Goal: Task Accomplishment & Management: Manage account settings

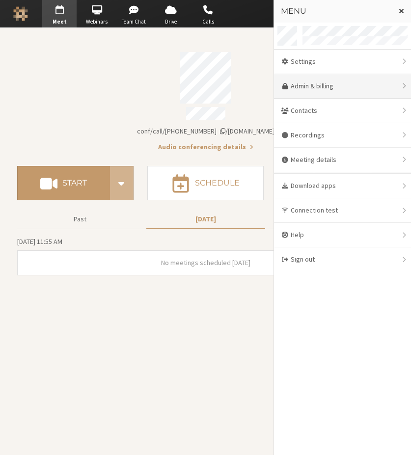
click at [332, 80] on link "Admin & billing" at bounding box center [342, 86] width 137 height 25
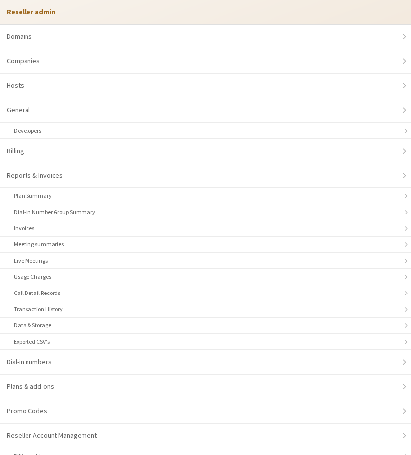
select select "10"
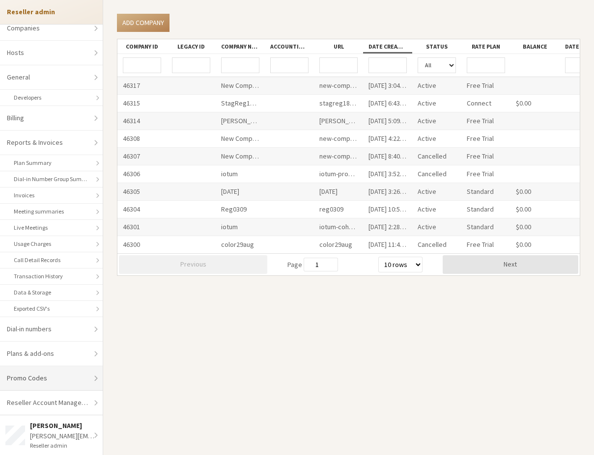
scroll to position [50, 0]
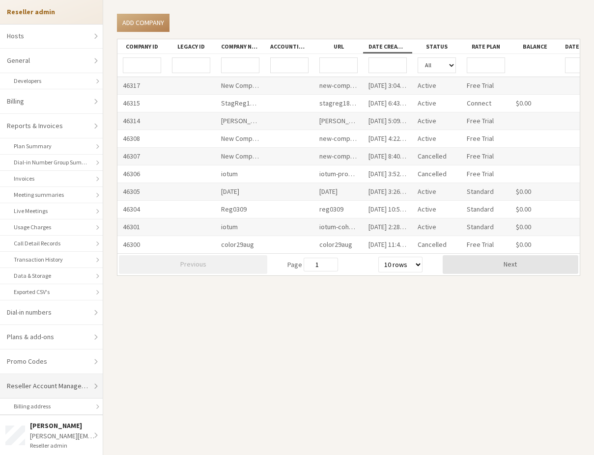
click at [46, 385] on link "Reseller Account Management" at bounding box center [51, 386] width 103 height 25
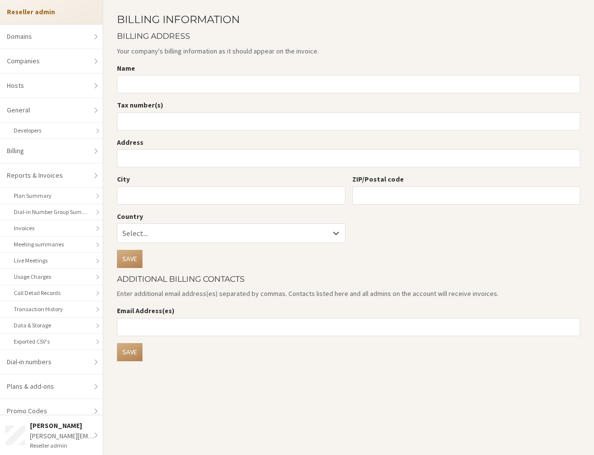
scroll to position [50, 0]
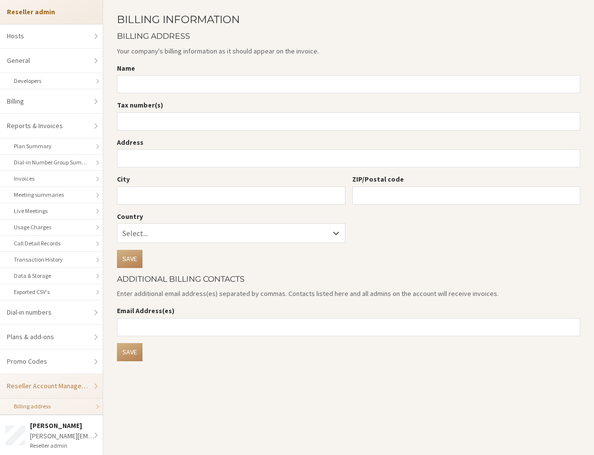
select select "10"
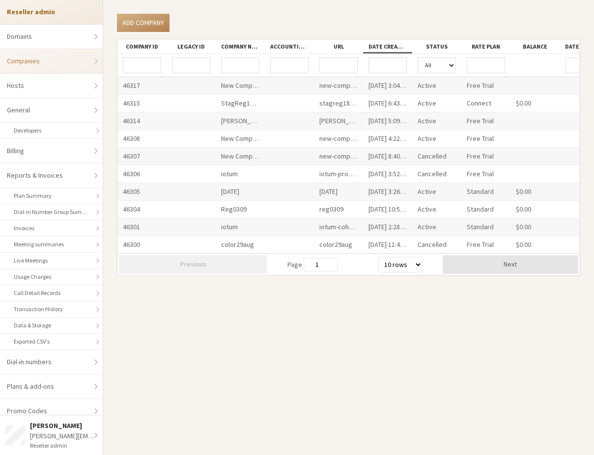
drag, startPoint x: 57, startPoint y: 14, endPoint x: 84, endPoint y: 13, distance: 27.0
click at [57, 15] on li "Reseller admin" at bounding box center [51, 12] width 103 height 24
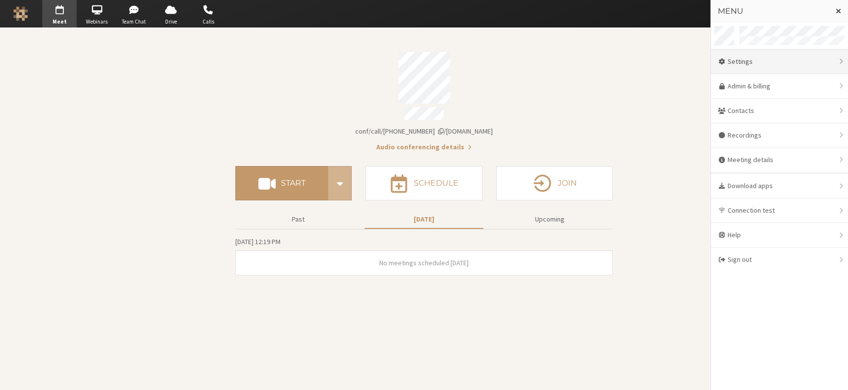
click at [735, 67] on div "Settings" at bounding box center [779, 62] width 137 height 25
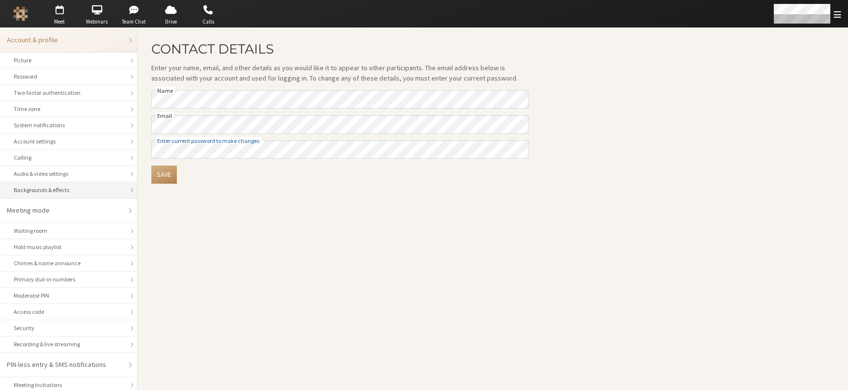
click at [50, 195] on li "Backgrounds & effects" at bounding box center [68, 190] width 137 height 16
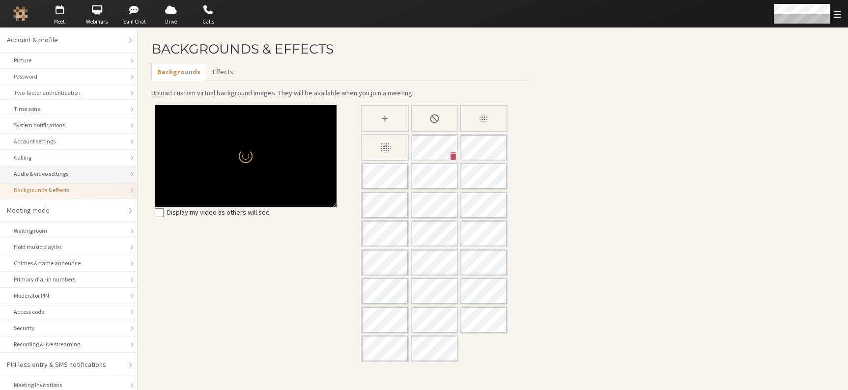
click at [84, 175] on div "Audio & video settings" at bounding box center [69, 173] width 110 height 9
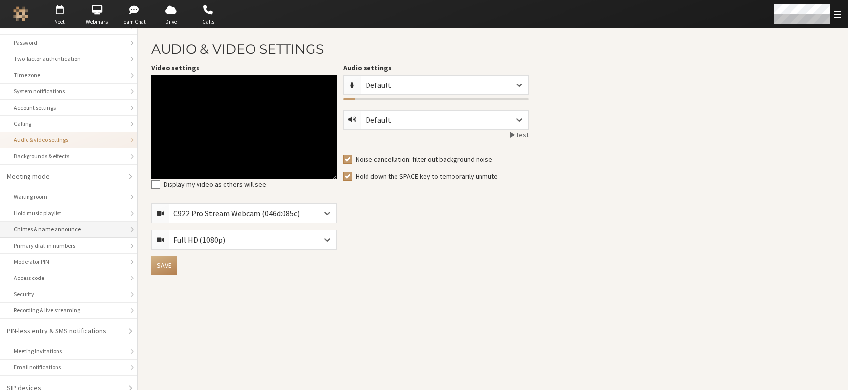
scroll to position [44, 0]
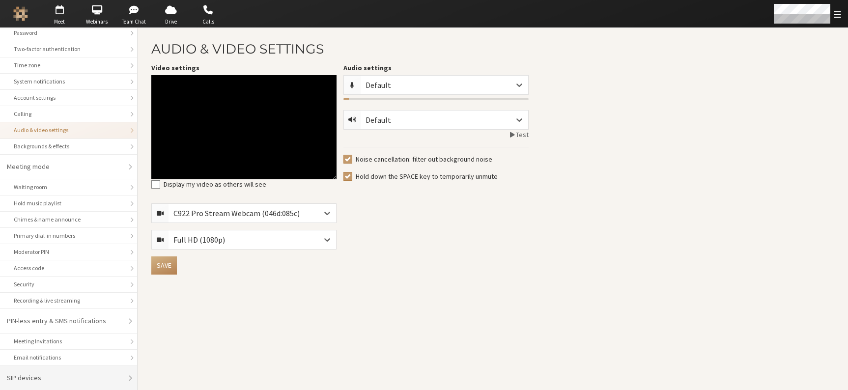
click at [46, 378] on div "SIP devices" at bounding box center [65, 378] width 116 height 10
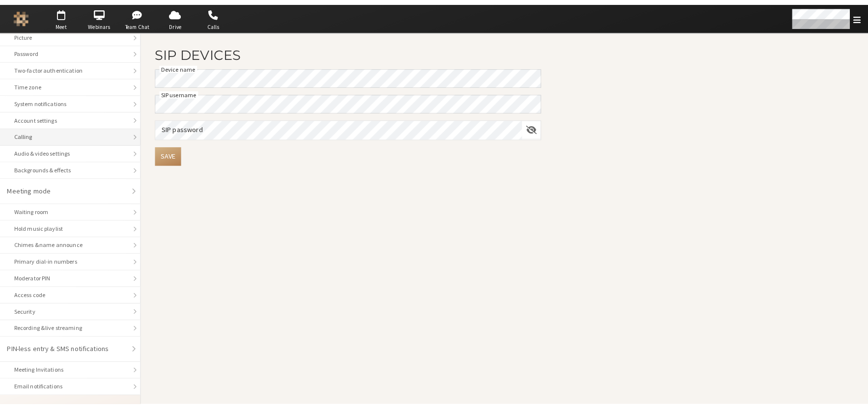
scroll to position [44, 0]
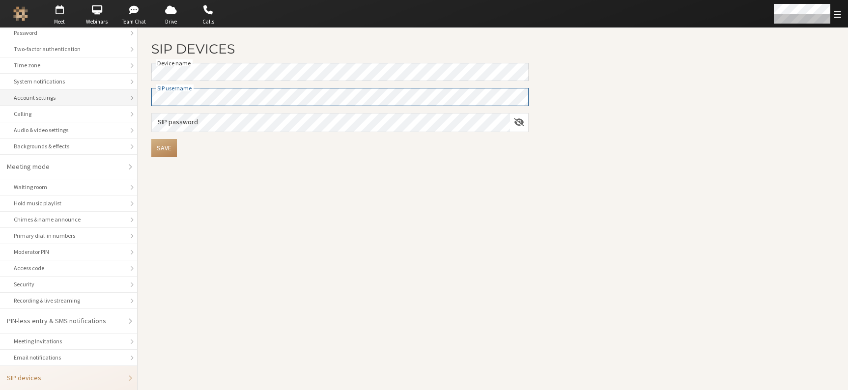
click at [119, 96] on div "Account & profile Picture Password Two-factor authentication Time zone System n…" at bounding box center [424, 209] width 848 height 362
click at [516, 123] on span "Show password" at bounding box center [519, 121] width 10 height 9
click at [79, 126] on div "Account & profile Picture Password Two-factor authentication Time zone System n…" at bounding box center [424, 209] width 848 height 362
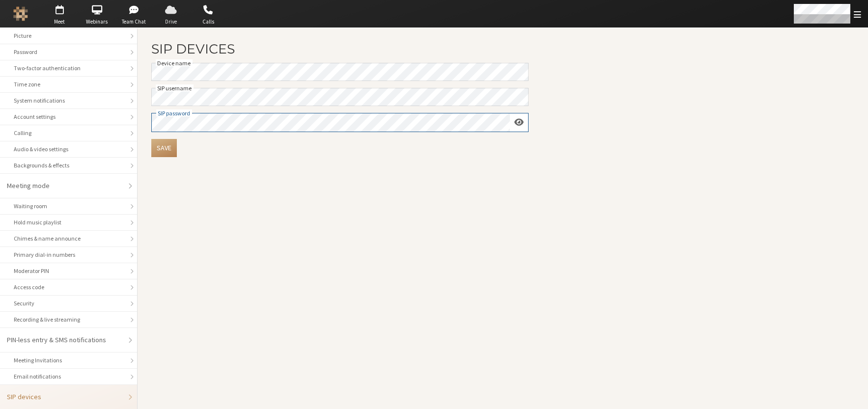
scroll to position [25, 0]
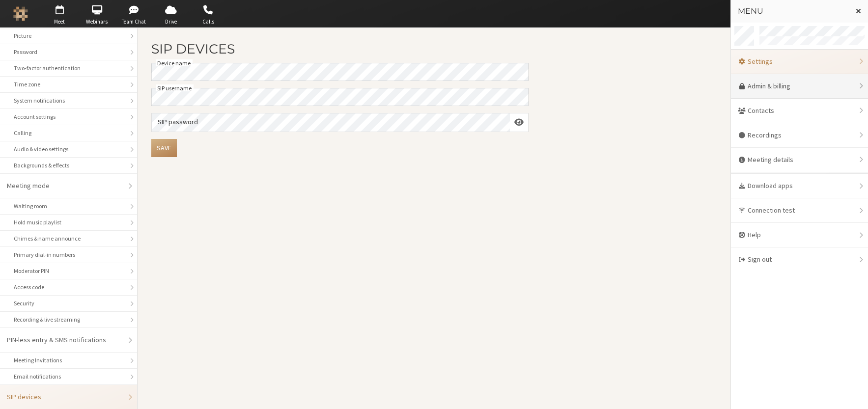
click at [778, 91] on link "Admin & billing" at bounding box center [799, 86] width 137 height 25
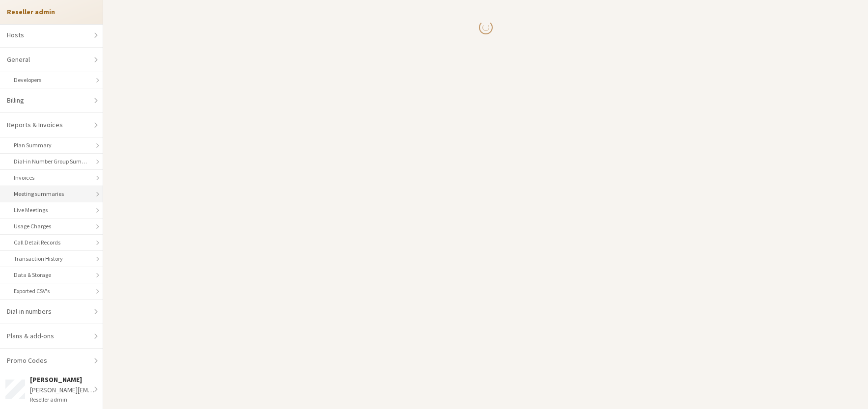
select select "10"
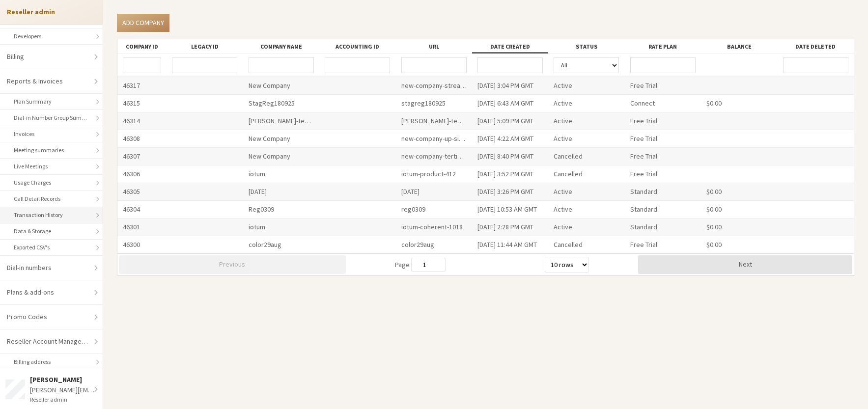
scroll to position [96, 0]
click at [59, 389] on div "wesley@iotum.com" at bounding box center [64, 390] width 68 height 10
click at [206, 358] on section "Add company Company ID Legacy ID Company name Accounting ID URL Date created St…" at bounding box center [485, 204] width 765 height 409
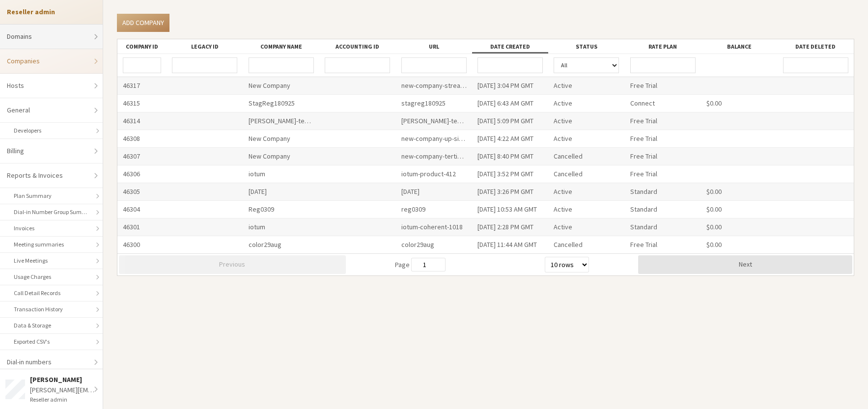
click at [45, 39] on link "Domains" at bounding box center [51, 37] width 103 height 25
select select "20"
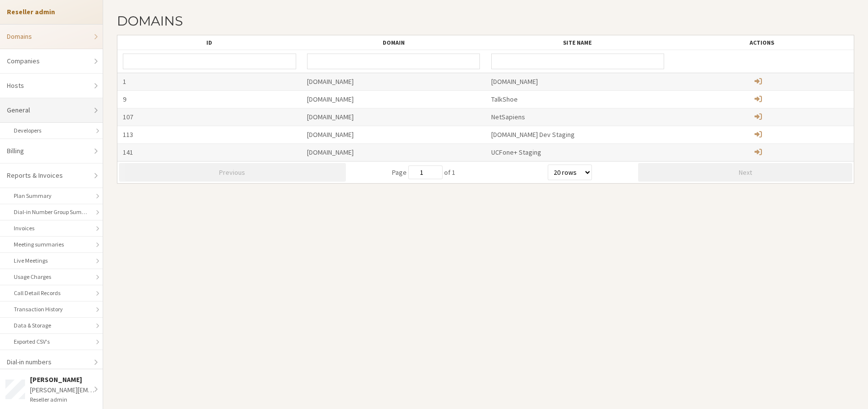
click at [40, 113] on link "General" at bounding box center [51, 110] width 103 height 25
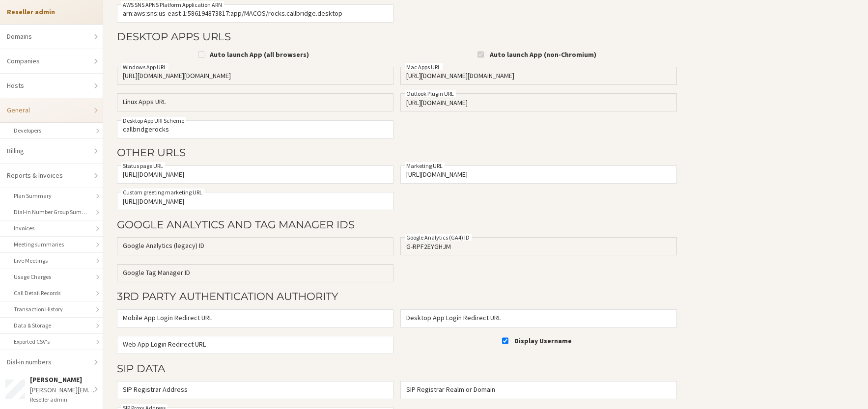
scroll to position [411, 0]
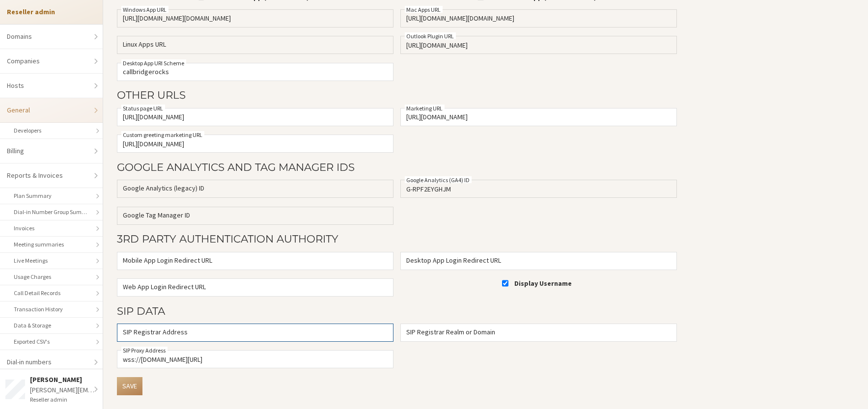
click at [215, 338] on input "SIP Registrar Address" at bounding box center [255, 333] width 277 height 18
click at [481, 337] on input "SIP Registrar Realm or Domain" at bounding box center [538, 333] width 277 height 18
click at [463, 361] on div "SIP Registrar Address SIP Registrar Realm or Domain wss://tv-qc-staging.telepho…" at bounding box center [396, 351] width 567 height 54
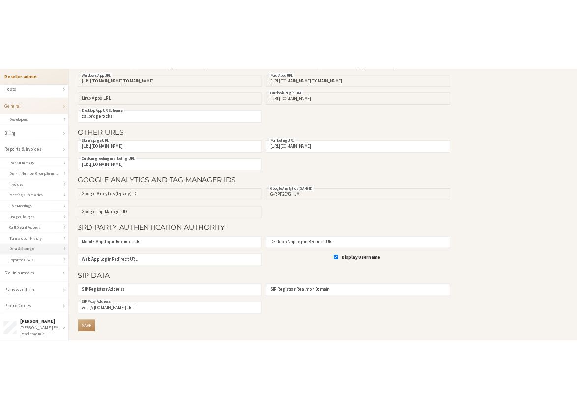
scroll to position [96, 0]
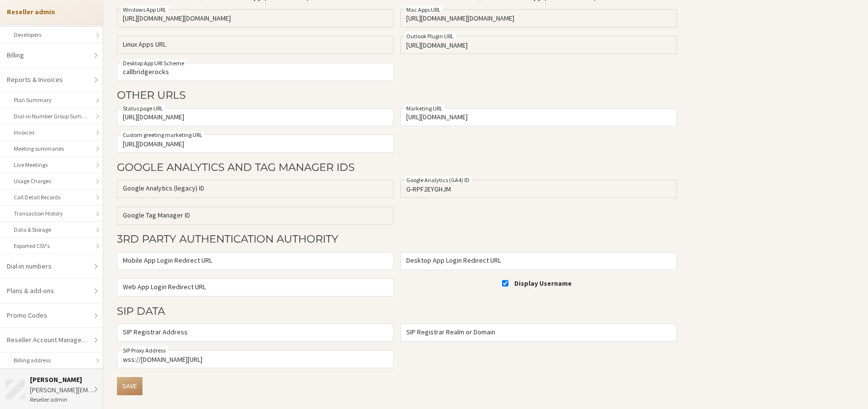
click at [65, 372] on li "Wes wesley@iotum.com Reseller admin" at bounding box center [51, 389] width 103 height 40
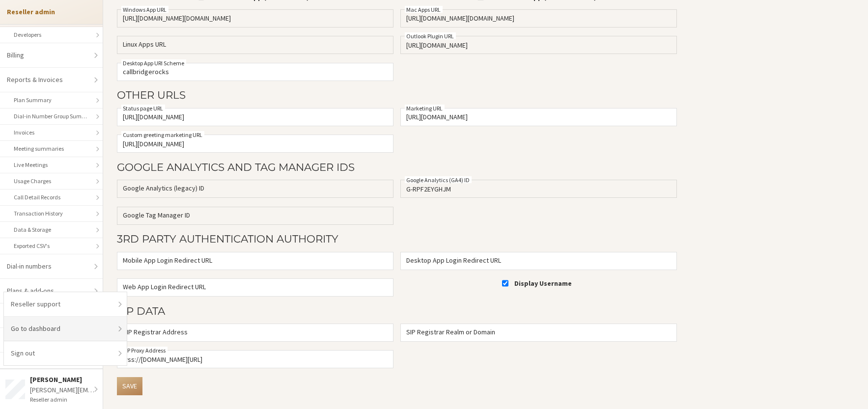
click at [63, 336] on link "Go to dashboard" at bounding box center [65, 329] width 123 height 25
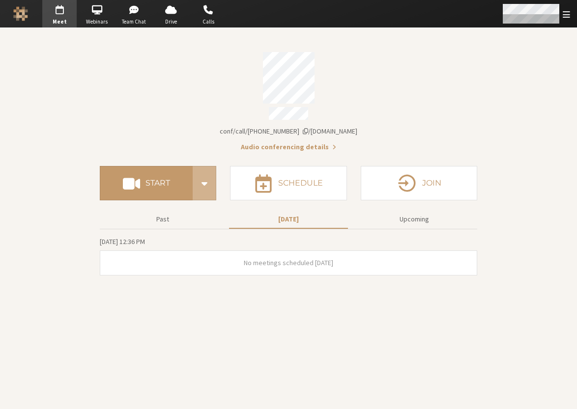
click at [568, 19] on div "Open menu" at bounding box center [535, 14] width 83 height 28
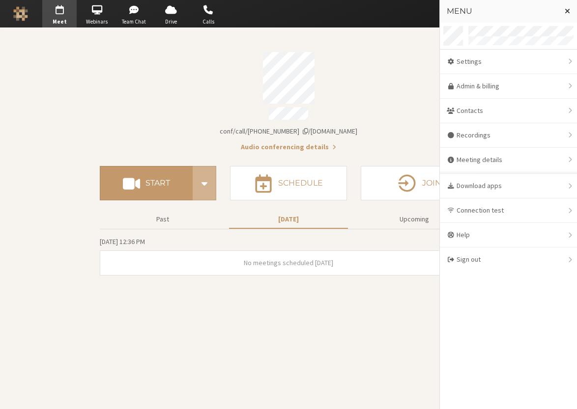
click at [362, 73] on div "Account details" at bounding box center [288, 78] width 377 height 52
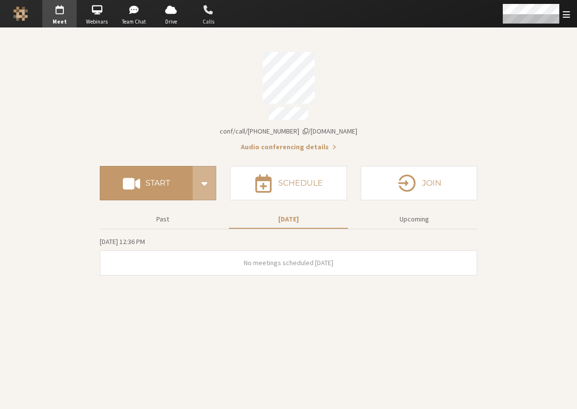
click at [202, 15] on span "button" at bounding box center [208, 10] width 34 height 16
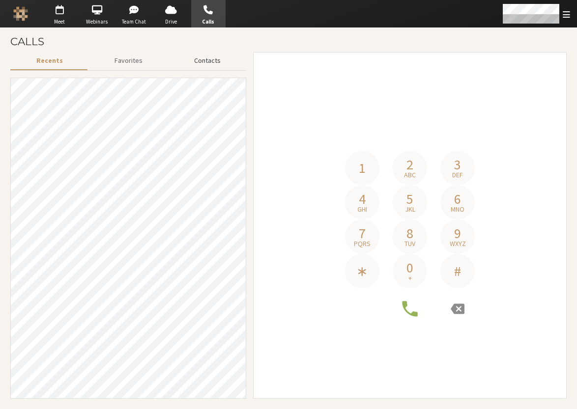
click at [209, 63] on button "Contacts" at bounding box center [207, 60] width 78 height 17
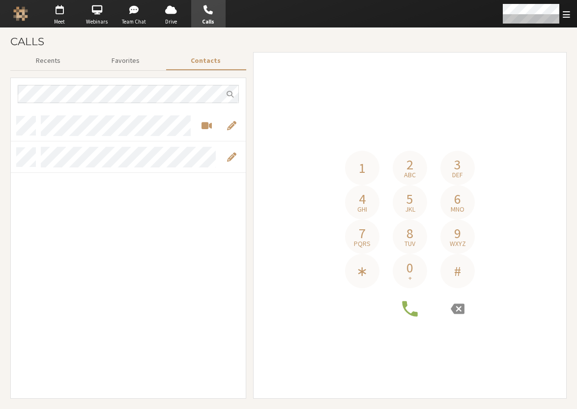
click at [5, 91] on div "Calls Recents Favorites Contacts 1 2 abc 3 def 4 ghi 5 jkl 6 mno 7 pqrs 8 tuv 9…" at bounding box center [288, 218] width 570 height 374
click at [563, 16] on span "Open menu" at bounding box center [565, 14] width 7 height 9
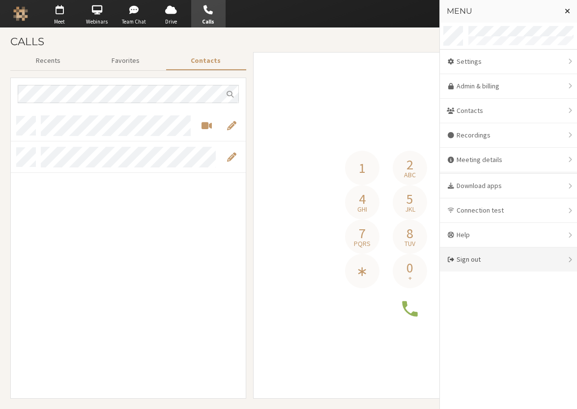
click at [475, 264] on div "Sign out" at bounding box center [508, 260] width 137 height 24
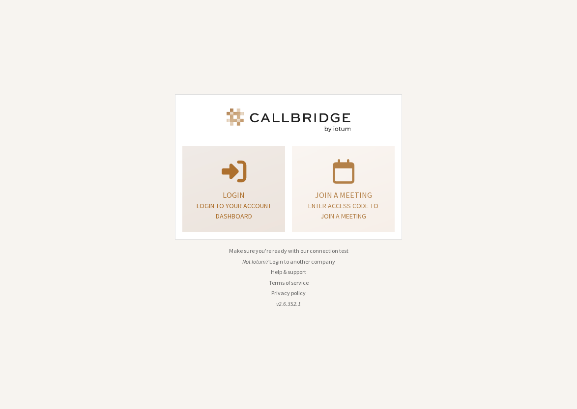
click at [224, 200] on p "Login" at bounding box center [234, 195] width 78 height 12
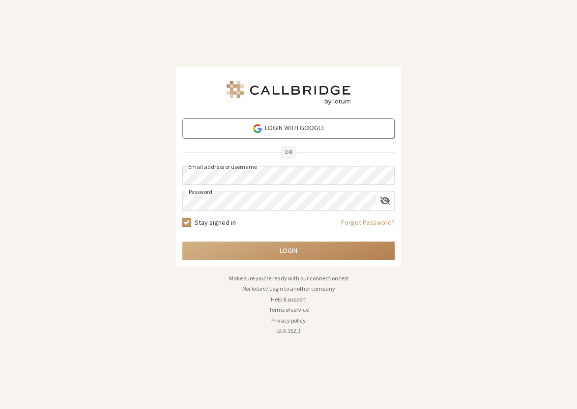
click at [196, 240] on form "Login with Google OR Email address or username Password Stay signed in Forgot P…" at bounding box center [288, 188] width 212 height 141
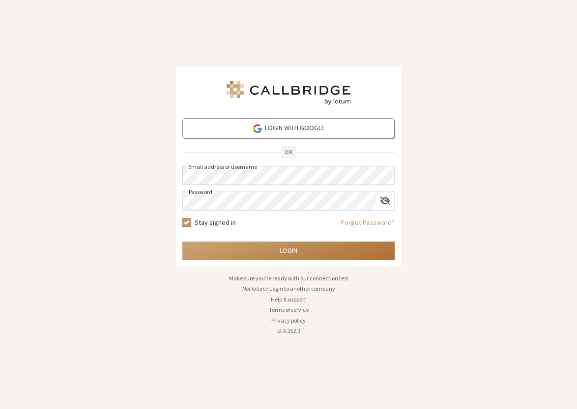
click at [199, 250] on button "Login" at bounding box center [288, 251] width 212 height 18
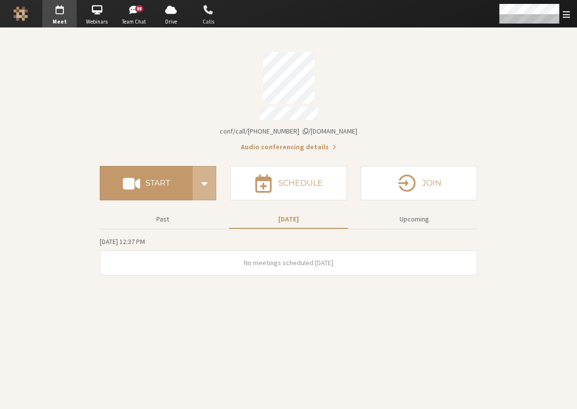
click at [213, 12] on span "button" at bounding box center [208, 10] width 34 height 16
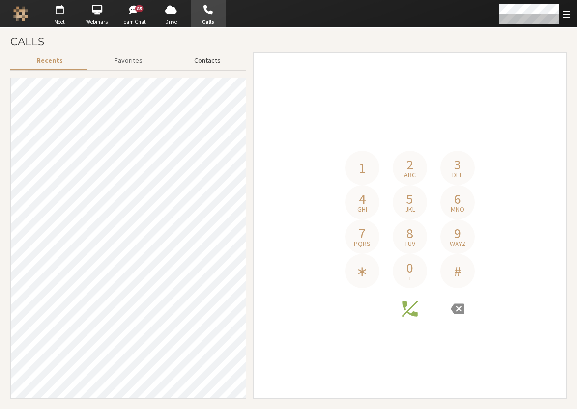
click at [206, 68] on button "Contacts" at bounding box center [207, 60] width 78 height 17
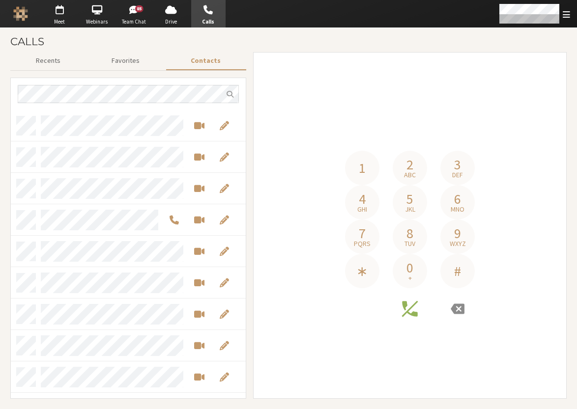
scroll to position [281, 227]
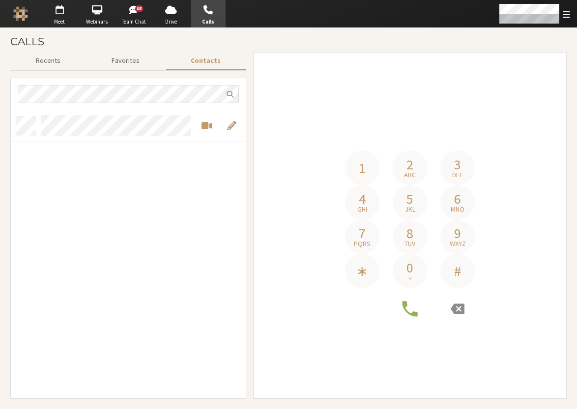
click at [131, 161] on div "grid" at bounding box center [128, 254] width 235 height 288
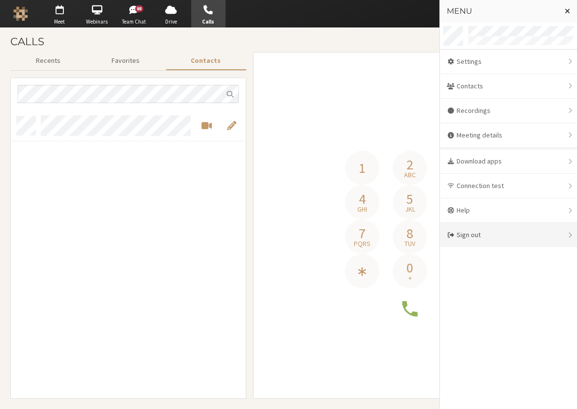
click at [474, 234] on div "Sign out" at bounding box center [508, 235] width 137 height 24
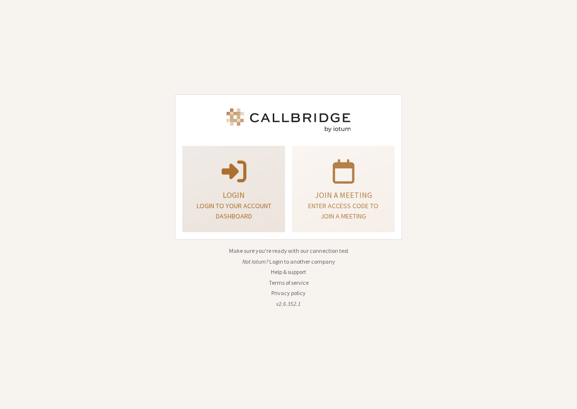
click at [240, 174] on span at bounding box center [234, 171] width 25 height 28
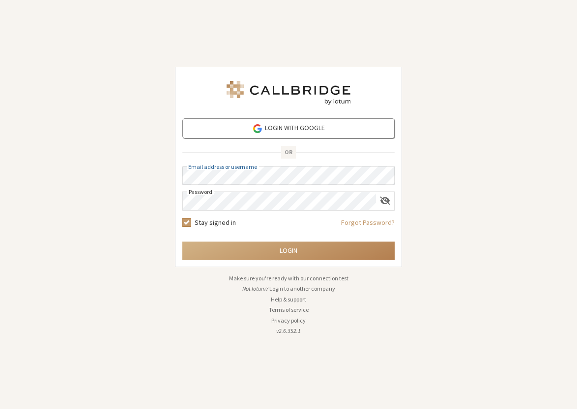
click at [182, 242] on button "Login" at bounding box center [288, 251] width 212 height 18
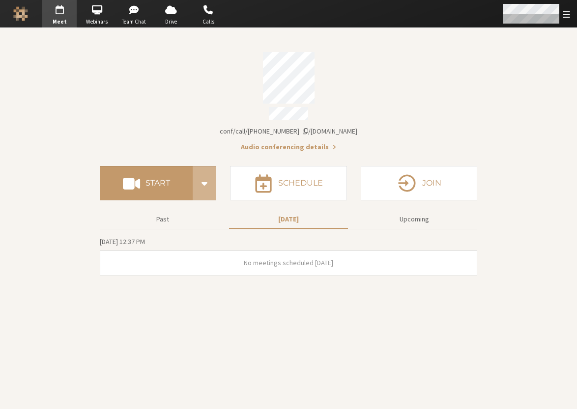
click at [568, 14] on span "Open menu" at bounding box center [565, 14] width 7 height 9
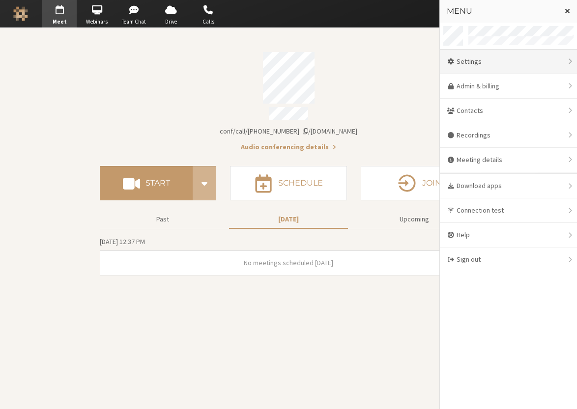
click at [484, 60] on div "Settings" at bounding box center [508, 62] width 137 height 25
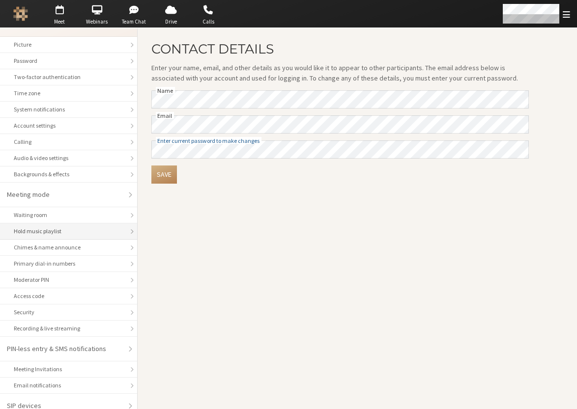
scroll to position [25, 0]
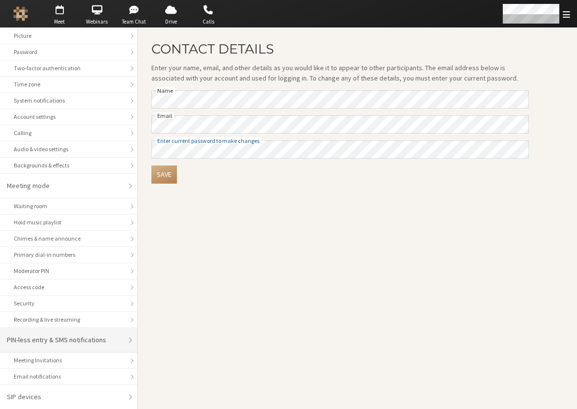
click at [71, 344] on div "PIN-less entry & SMS notifications" at bounding box center [65, 340] width 116 height 10
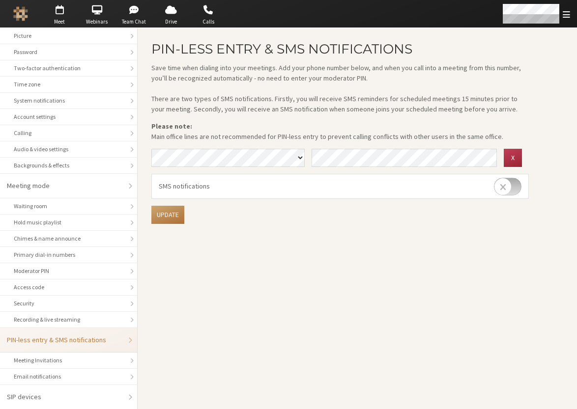
click at [171, 218] on button "Update" at bounding box center [167, 215] width 33 height 18
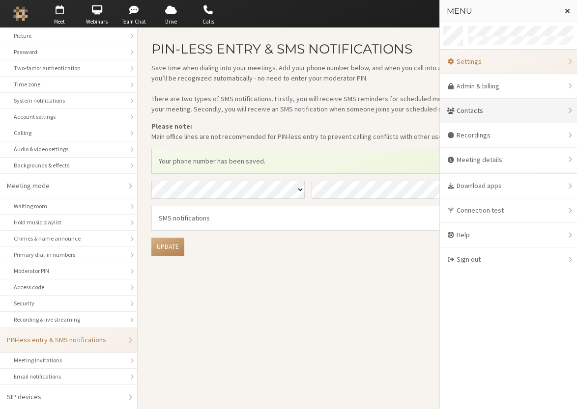
click at [529, 109] on div "Contacts" at bounding box center [508, 111] width 137 height 25
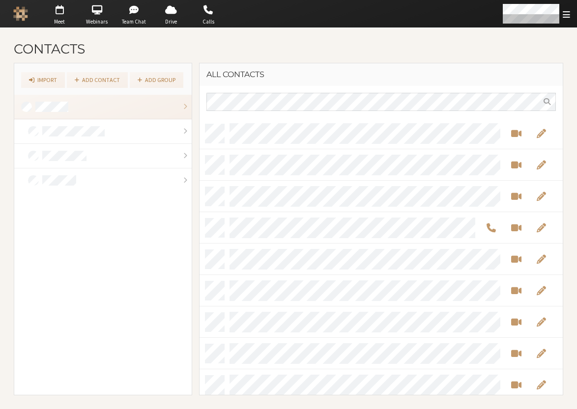
scroll to position [270, 355]
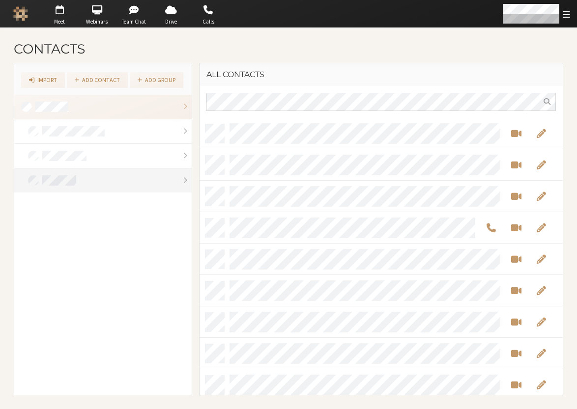
click at [74, 170] on link at bounding box center [102, 181] width 177 height 24
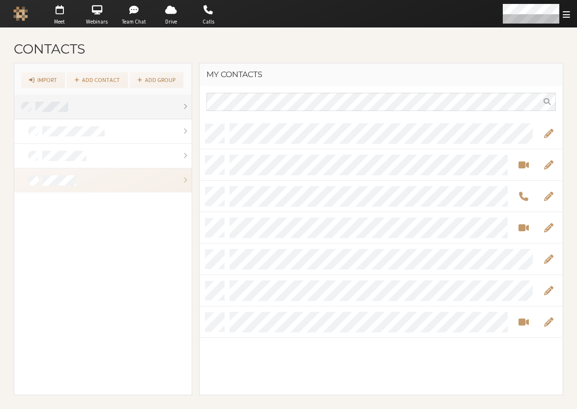
click at [93, 114] on link at bounding box center [102, 107] width 177 height 25
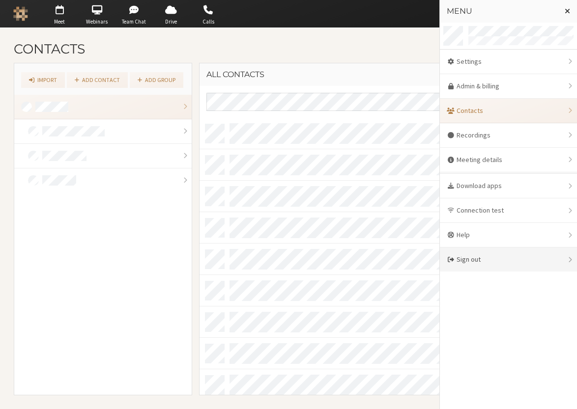
click at [481, 256] on div "Sign out" at bounding box center [508, 260] width 137 height 24
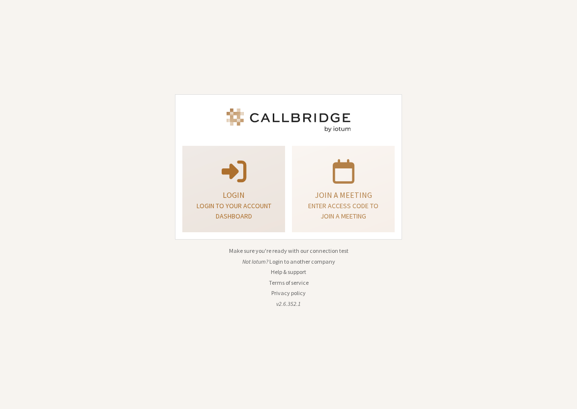
click at [231, 175] on span at bounding box center [234, 171] width 25 height 28
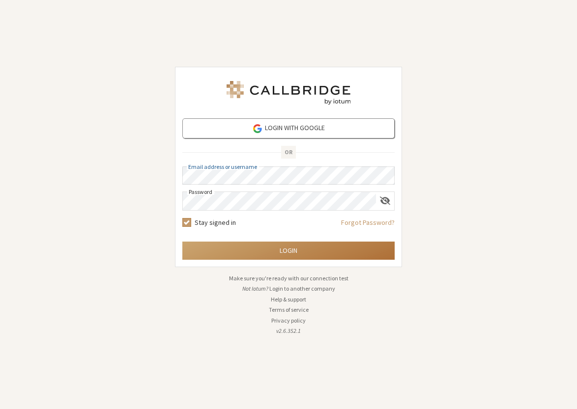
click at [261, 250] on button "Login" at bounding box center [288, 251] width 212 height 18
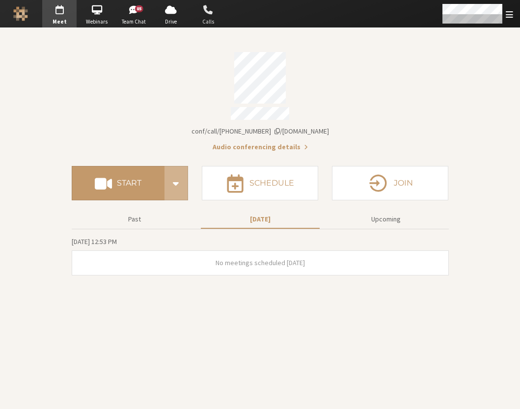
click at [207, 15] on span "button" at bounding box center [208, 10] width 34 height 16
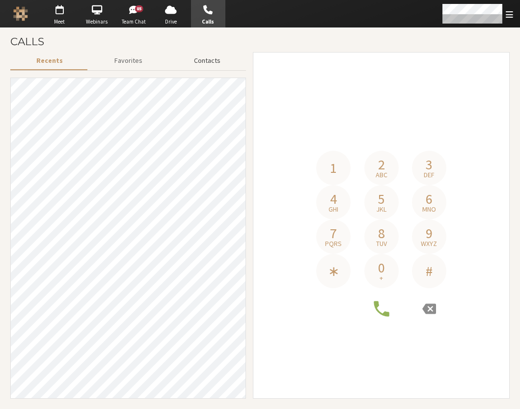
click at [209, 61] on button "Contacts" at bounding box center [207, 60] width 78 height 17
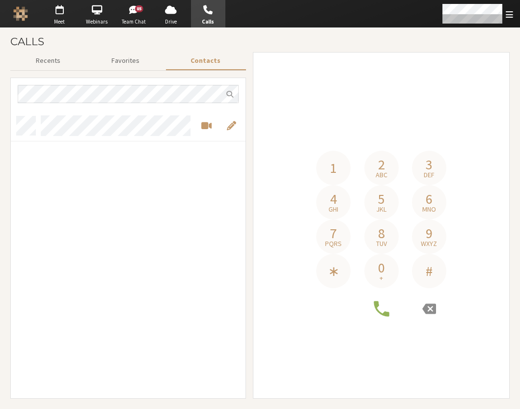
click at [61, 184] on div "grid" at bounding box center [128, 254] width 235 height 288
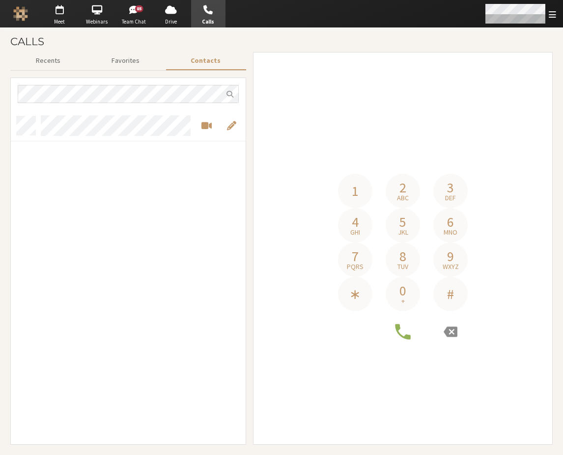
scroll to position [327, 227]
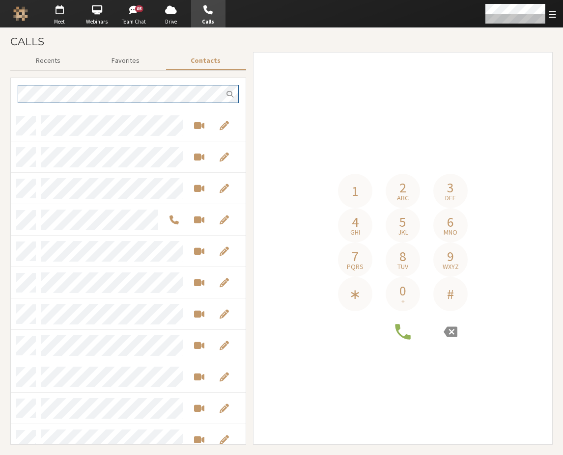
scroll to position [8, 8]
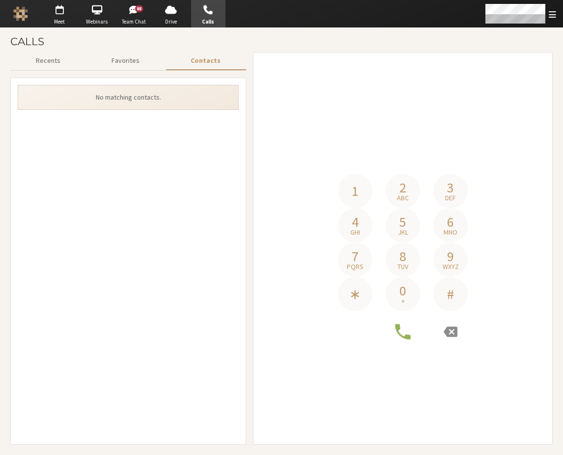
scroll to position [327, 227]
